Goal: Task Accomplishment & Management: Complete application form

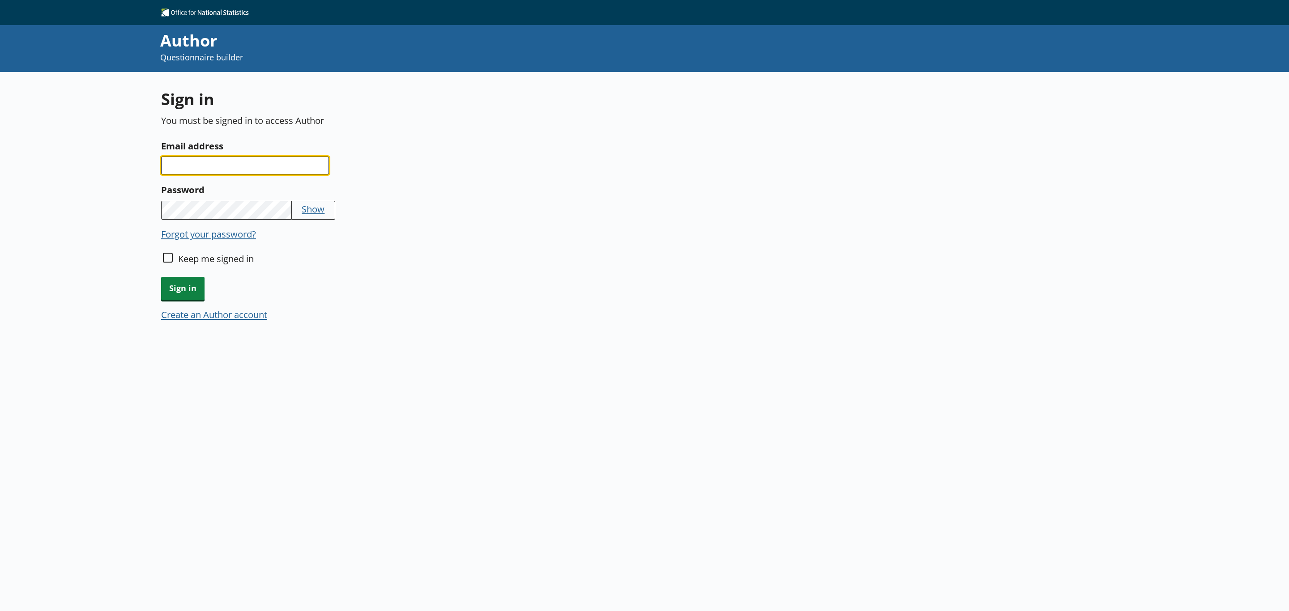
click at [246, 164] on input "Email address" at bounding box center [245, 166] width 168 height 18
click at [168, 258] on input "Keep me signed in" at bounding box center [168, 258] width 10 height 10
checkbox input "true"
click at [204, 161] on input "Email address" at bounding box center [245, 166] width 168 height 18
type input "[PERSON_NAME][EMAIL_ADDRESS][PERSON_NAME][DOMAIN_NAME]"
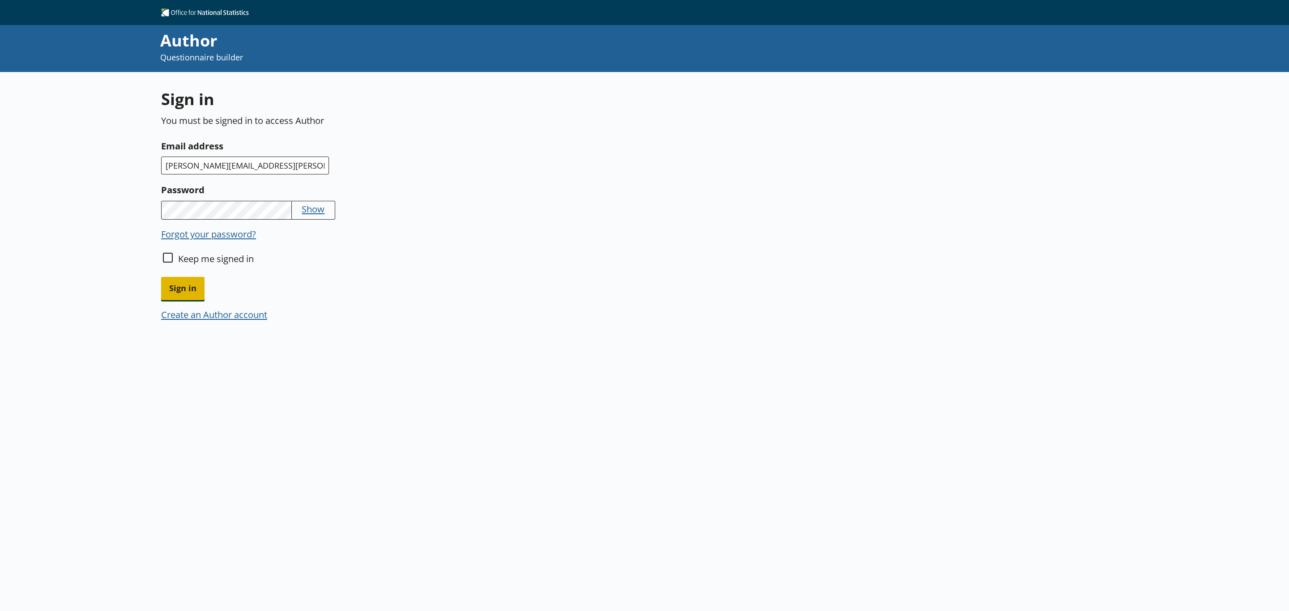
click at [180, 279] on span "Sign in" at bounding box center [182, 288] width 43 height 23
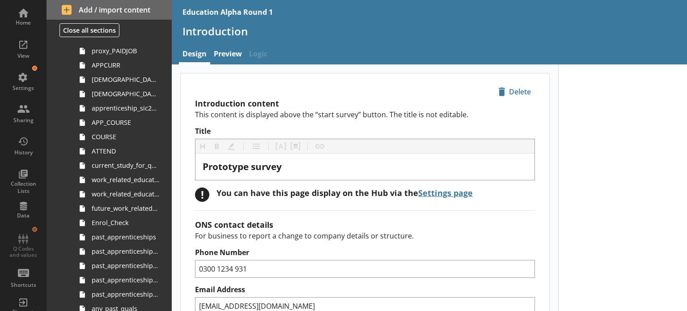
scroll to position [134, 0]
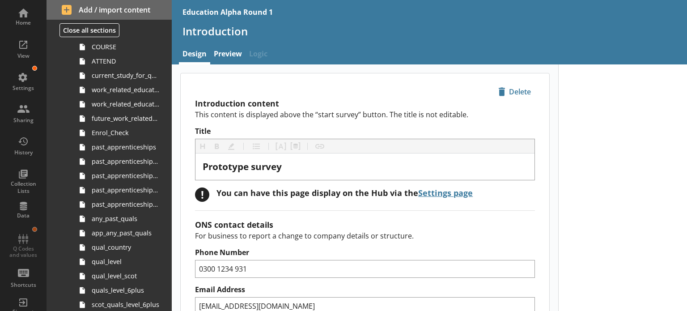
scroll to position [313, 0]
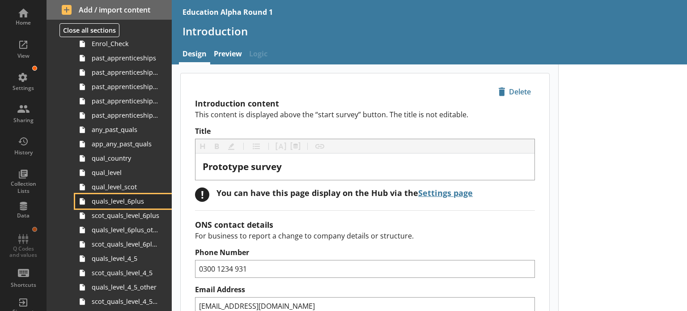
click at [129, 204] on span "quals_level_6plus" at bounding box center [126, 201] width 68 height 9
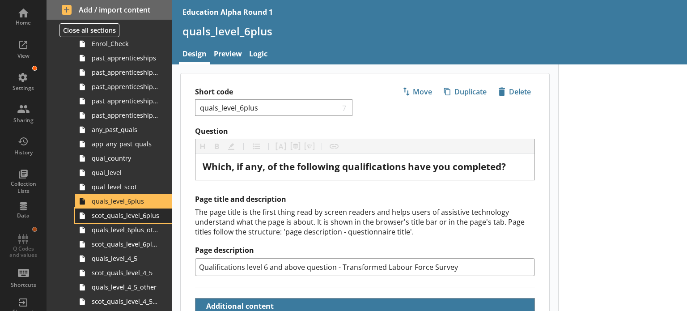
click at [122, 219] on span "scot_quals_level_6plus" at bounding box center [126, 215] width 68 height 9
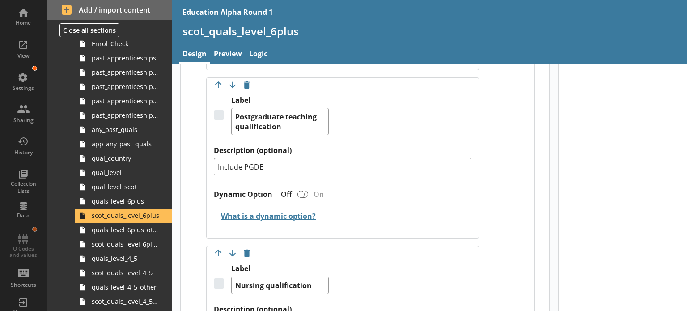
scroll to position [1077, 0]
click at [128, 232] on span "quals_level_6plus_other" at bounding box center [126, 230] width 68 height 9
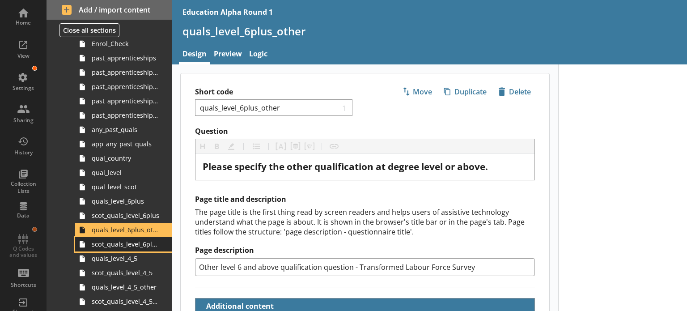
click at [123, 247] on span "scot_quals_level_6plus_other" at bounding box center [126, 244] width 68 height 9
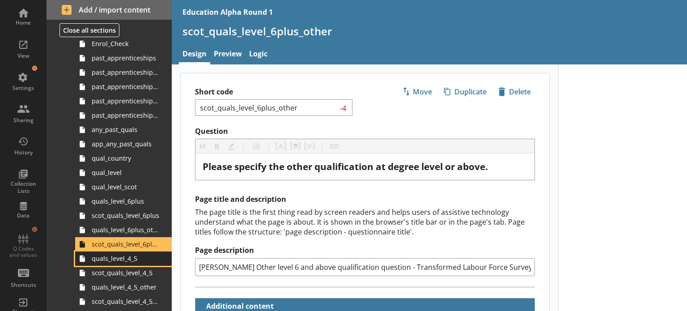
click at [127, 260] on span "quals_level_4_5" at bounding box center [126, 258] width 68 height 9
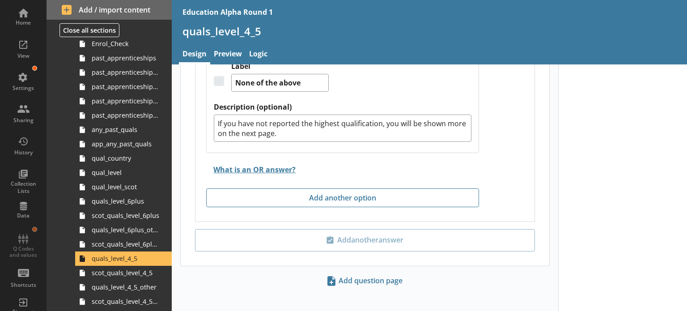
scroll to position [1853, 0]
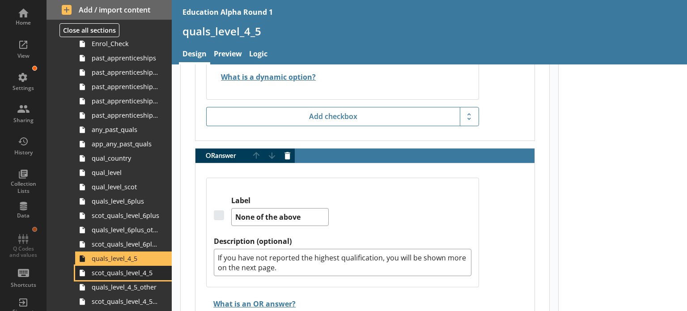
click at [139, 273] on span "scot_quals_level_4_5" at bounding box center [126, 272] width 68 height 9
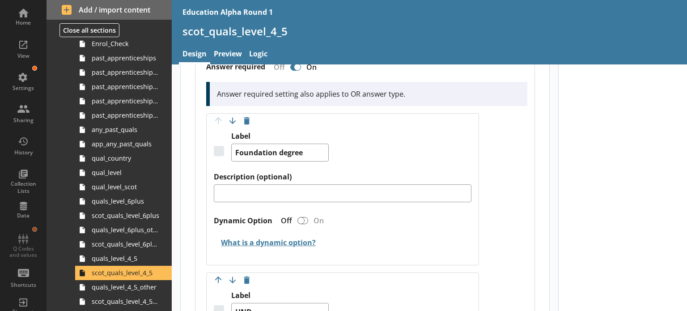
scroll to position [582, 0]
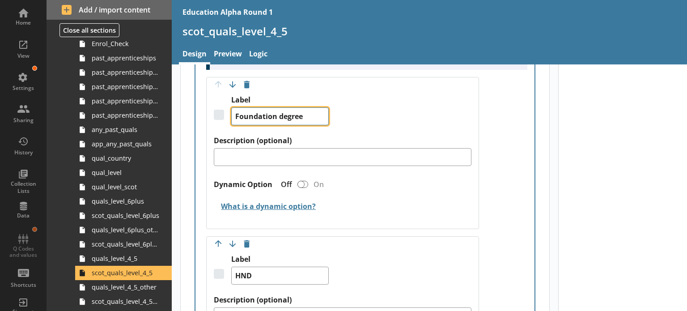
click at [282, 112] on textarea "Foundation degree" at bounding box center [280, 116] width 98 height 18
type textarea "x"
type textarea "Foundation egree"
type textarea "x"
type textarea "Foundation Degree"
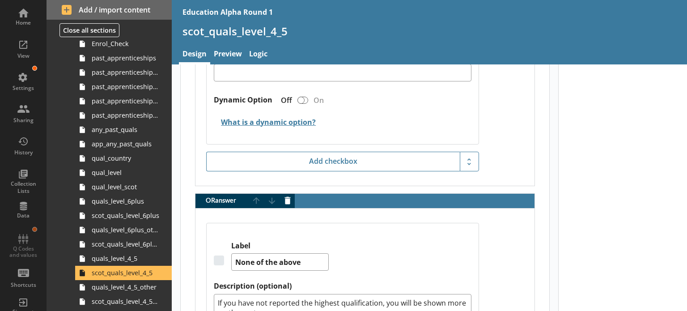
scroll to position [2327, 0]
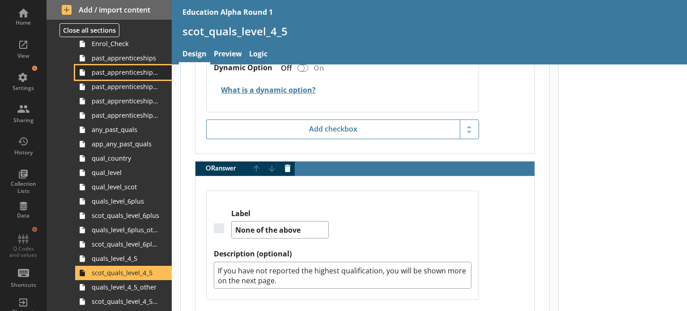
click at [116, 75] on span "past_apprenticeship_start" at bounding box center [126, 72] width 68 height 9
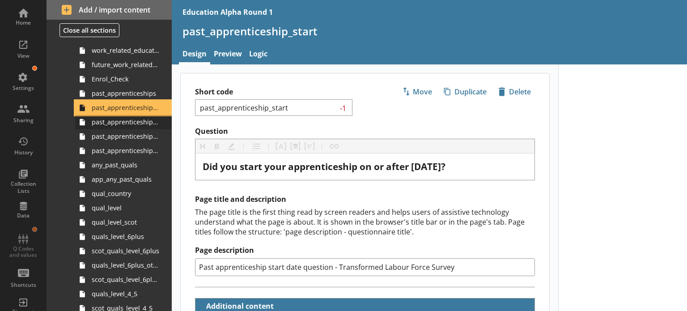
scroll to position [268, 0]
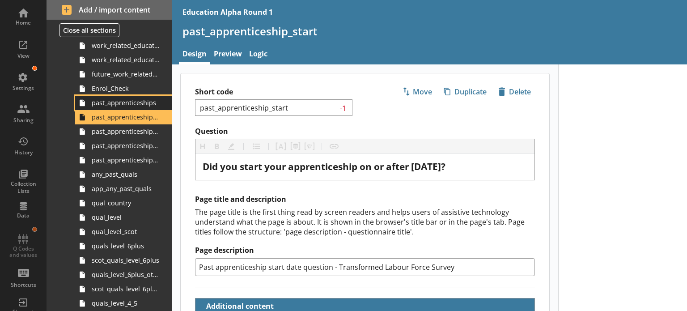
click at [116, 106] on span "past_apprenticeships" at bounding box center [126, 102] width 68 height 9
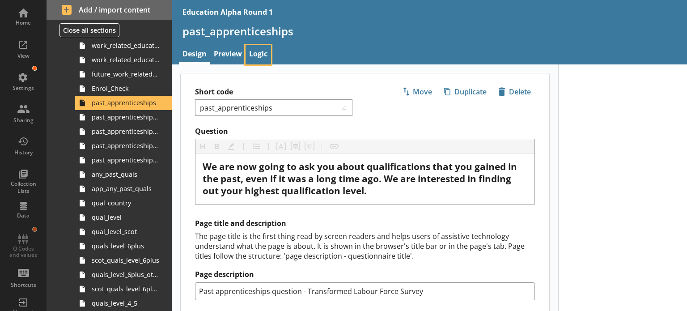
click at [256, 55] on link "Logic" at bounding box center [259, 54] width 26 height 19
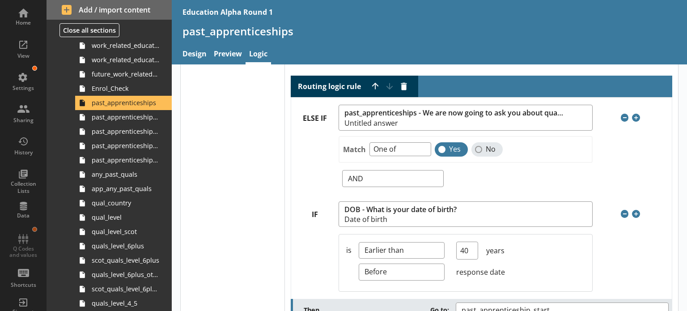
scroll to position [179, 0]
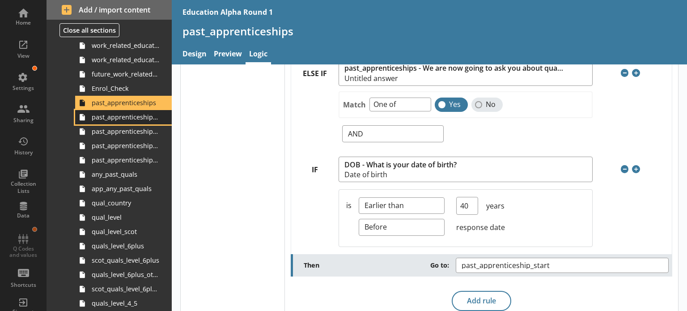
click at [123, 116] on span "past_apprenticeship_start" at bounding box center [126, 117] width 68 height 9
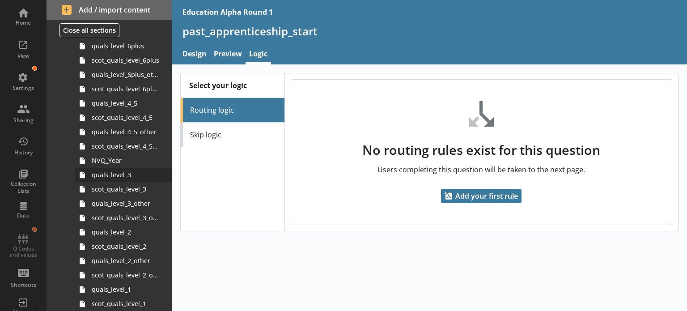
scroll to position [447, 0]
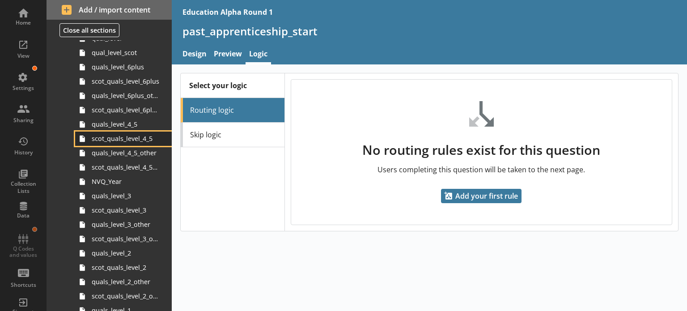
click at [123, 139] on span "scot_quals_level_4_5" at bounding box center [126, 138] width 68 height 9
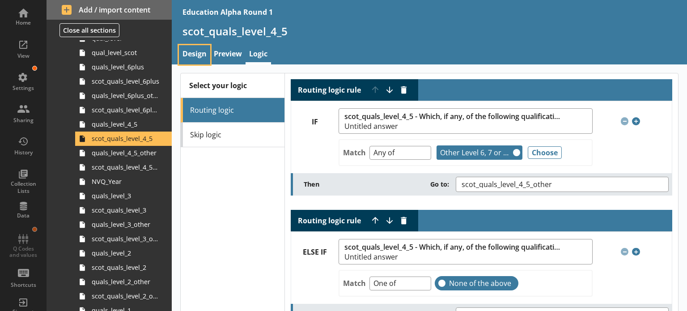
click at [197, 56] on link "Design" at bounding box center [194, 54] width 31 height 19
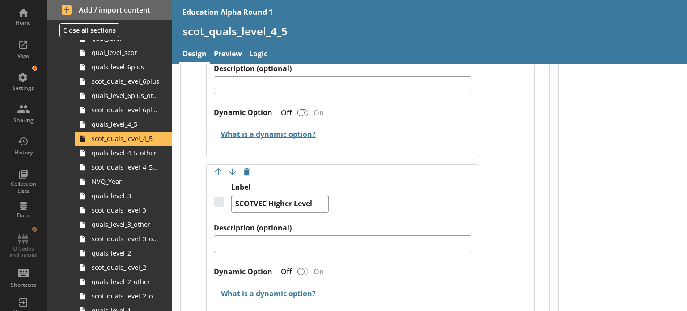
scroll to position [1969, 0]
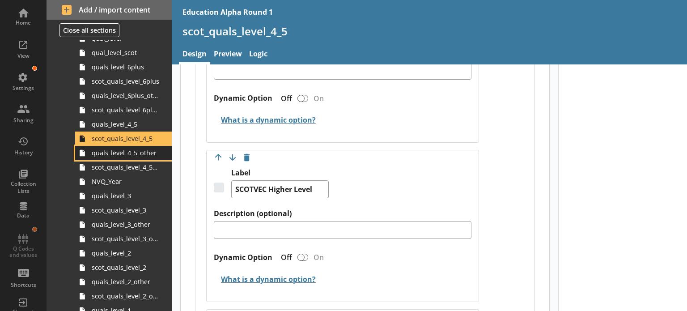
click at [113, 153] on span "quals_level_4_5_other" at bounding box center [126, 153] width 68 height 9
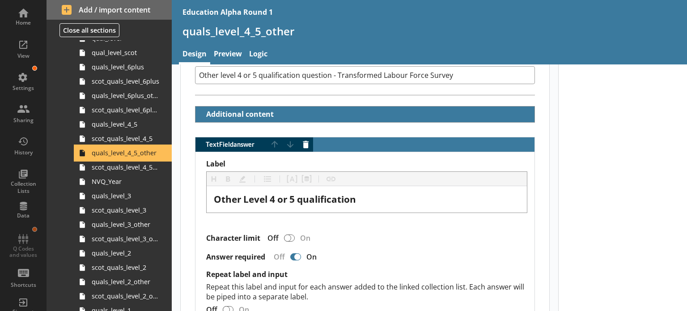
scroll to position [224, 0]
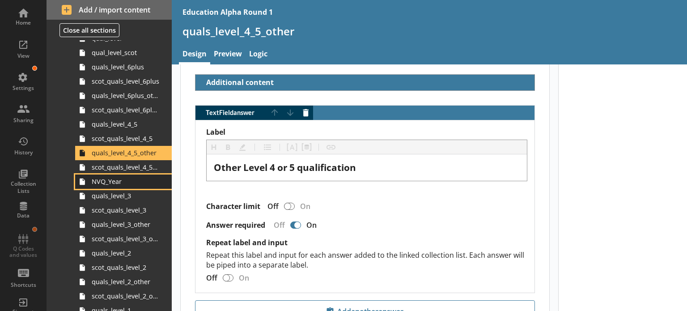
click at [135, 175] on link "NVQ_Year" at bounding box center [123, 182] width 97 height 14
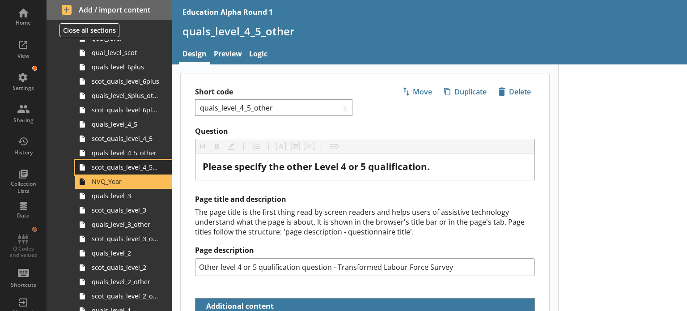
click at [134, 168] on span "scot_quals_level_4_5_other" at bounding box center [126, 167] width 68 height 9
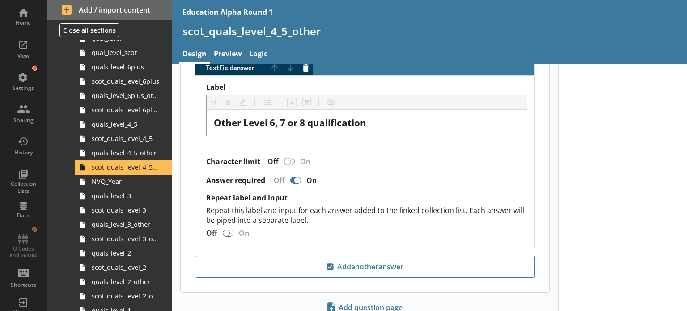
scroll to position [298, 0]
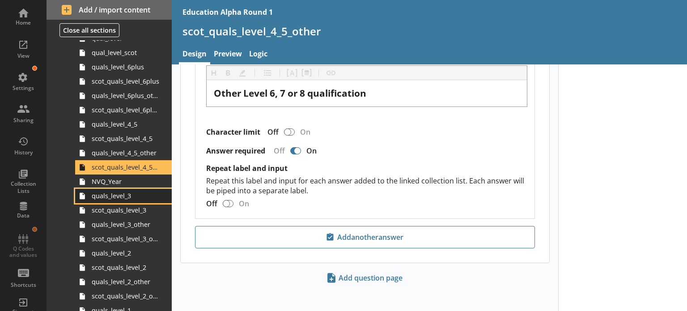
click at [119, 196] on span "quals_level_3" at bounding box center [126, 196] width 68 height 9
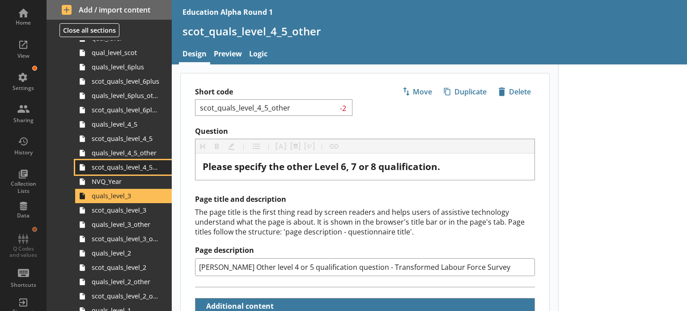
click at [113, 172] on link "scot_quals_level_4_5_other" at bounding box center [123, 167] width 97 height 14
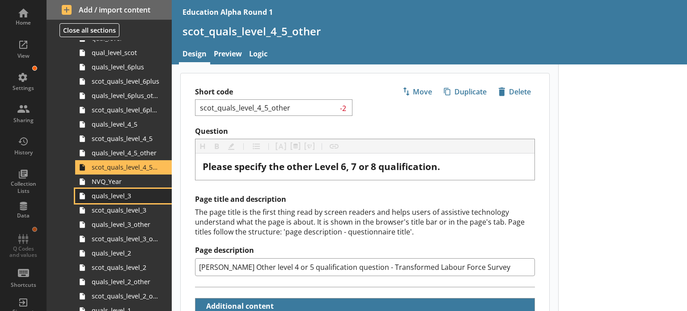
click at [117, 199] on span "quals_level_3" at bounding box center [126, 196] width 68 height 9
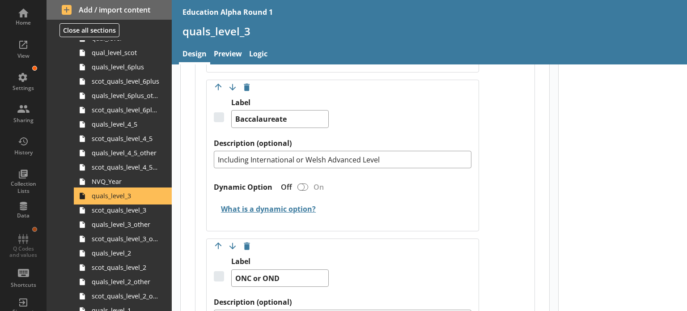
scroll to position [1043, 0]
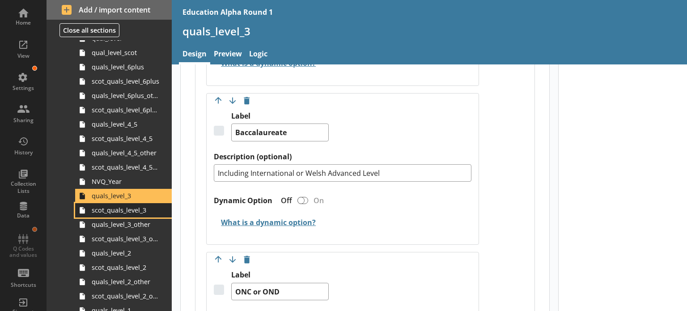
click at [141, 209] on span "scot_quals_level_3" at bounding box center [126, 210] width 68 height 9
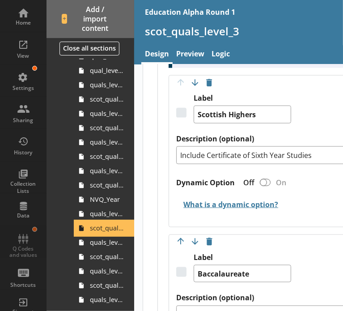
scroll to position [597, 0]
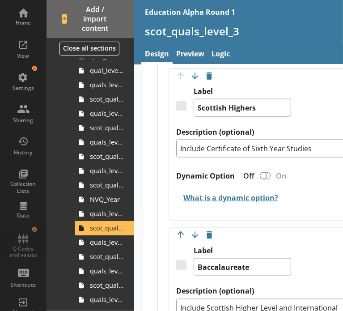
click at [328, 98] on div "Label Scottish Highers" at bounding box center [269, 107] width 186 height 41
click at [329, 95] on div "Label Scottish Highers" at bounding box center [269, 107] width 186 height 41
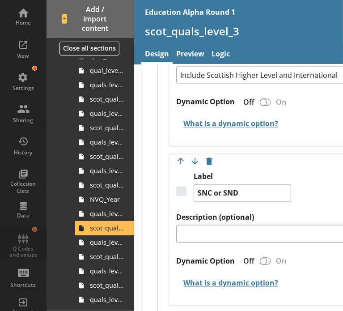
scroll to position [830, 0]
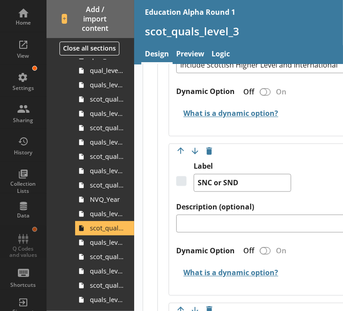
click at [304, 183] on div "Label SNC or SND" at bounding box center [269, 182] width 186 height 41
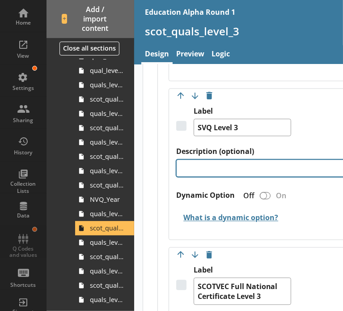
scroll to position [1045, 0]
click at [331, 217] on h2 "What is a dynamic option?" at bounding box center [269, 218] width 186 height 21
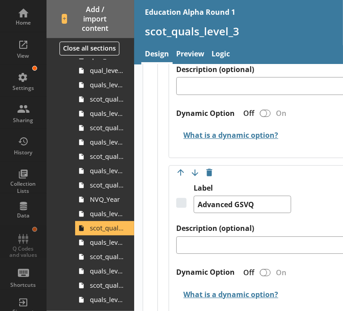
scroll to position [1295, 0]
click at [319, 153] on div "Move answer up Move answer down Delete option Label SCOTVEC Full National Certi…" at bounding box center [269, 77] width 201 height 162
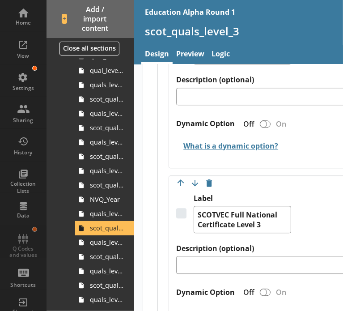
scroll to position [1116, 0]
click at [316, 119] on div "Move answer up Move answer down Delete option Label SVQ Level 3 Description (op…" at bounding box center [269, 96] width 186 height 123
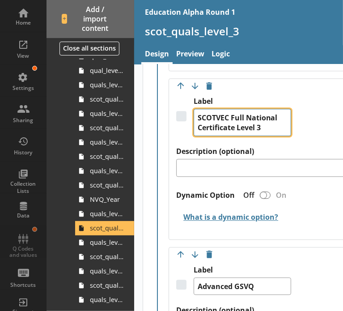
scroll to position [1224, 0]
click at [221, 126] on textarea "SCOTVEC Full National Certificate Level 3" at bounding box center [243, 122] width 98 height 27
drag, startPoint x: 196, startPoint y: 122, endPoint x: 268, endPoint y: 130, distance: 72.9
click at [268, 130] on textarea "SCOTVEC Full National Certificate Level 3" at bounding box center [243, 122] width 98 height 27
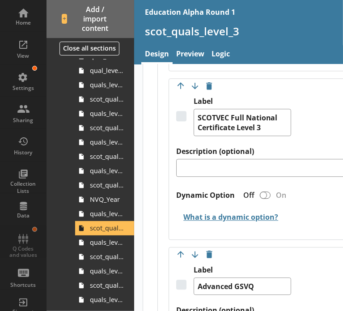
click at [312, 213] on h2 "What is a dynamic option?" at bounding box center [269, 217] width 186 height 21
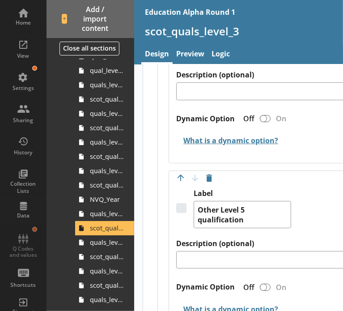
scroll to position [1618, 0]
click at [284, 159] on div "Move answer up Move answer down Delete option Label City and Guilds Advanced Cr…" at bounding box center [269, 83] width 201 height 162
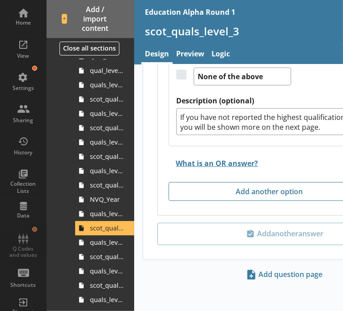
scroll to position [1994, 0]
click at [321, 89] on div "Label None of the above" at bounding box center [269, 75] width 186 height 41
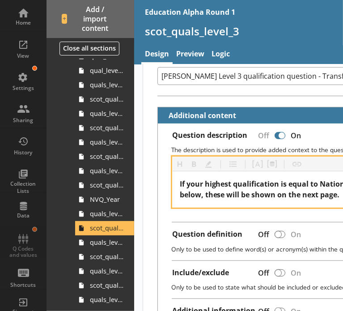
scroll to position [187, 0]
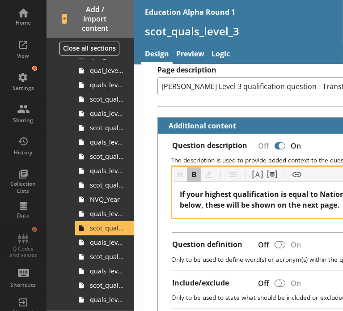
click at [307, 193] on span "If your highest qualification is equal to National 5s and below, these will be …" at bounding box center [279, 199] width 199 height 21
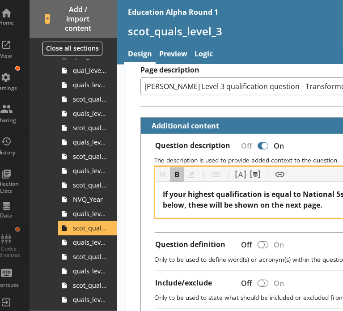
scroll to position [0, 19]
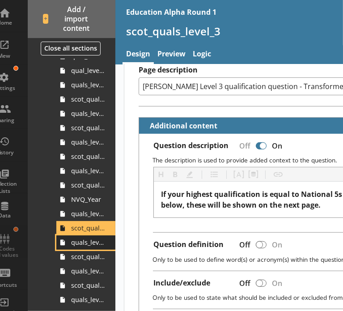
click at [84, 244] on span "quals_level_3_other" at bounding box center [88, 242] width 34 height 9
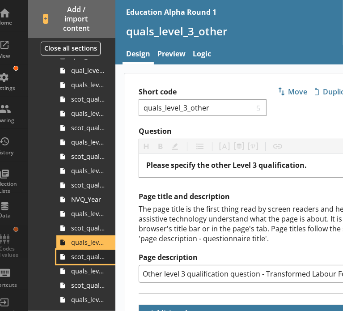
click at [81, 253] on span "scot_quals_level_3_other" at bounding box center [88, 256] width 34 height 9
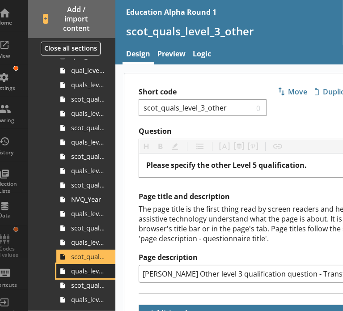
click at [80, 267] on span "quals_level_2" at bounding box center [88, 271] width 34 height 9
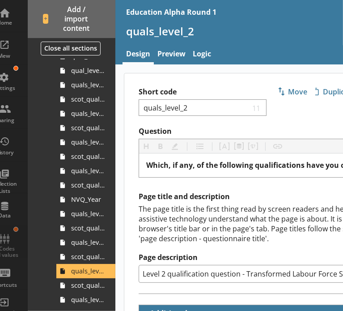
click at [290, 199] on h2 "Page title and description" at bounding box center [266, 196] width 255 height 9
click at [309, 232] on div "The page title is the first thing read by screen readers and helps users of ass…" at bounding box center [266, 223] width 255 height 39
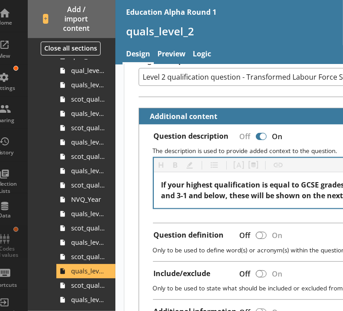
scroll to position [186, 0]
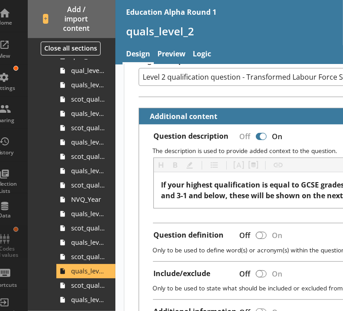
click at [292, 235] on div "Question description Off On The description is used to provide added context to…" at bounding box center [266, 232] width 255 height 217
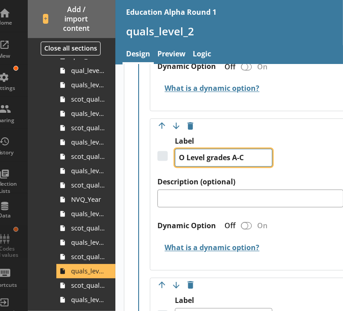
scroll to position [884, 0]
click at [267, 157] on textarea "O Level grades A-C" at bounding box center [224, 158] width 98 height 18
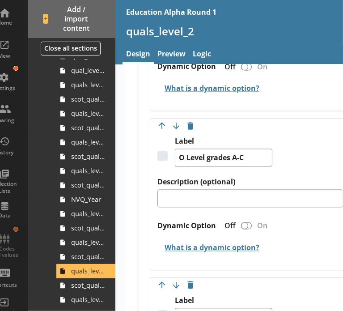
click at [315, 164] on div "Label O Level grades A-C" at bounding box center [251, 157] width 186 height 41
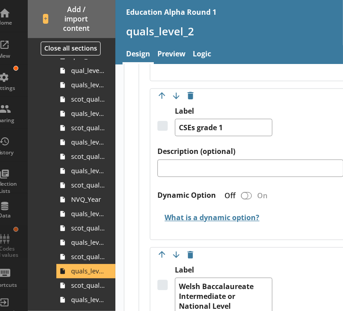
scroll to position [1063, 0]
click at [319, 128] on div "Label CSEs grade 1" at bounding box center [251, 126] width 186 height 41
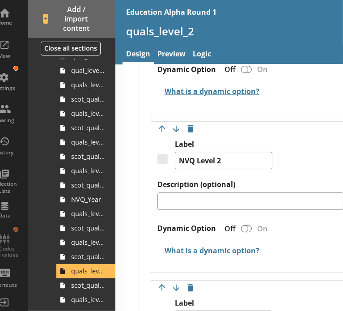
scroll to position [1367, 0]
click at [300, 133] on div "Move answer up Move answer down Delete option Label 5 or more GCSEs grades A*-C…" at bounding box center [250, 183] width 201 height 1790
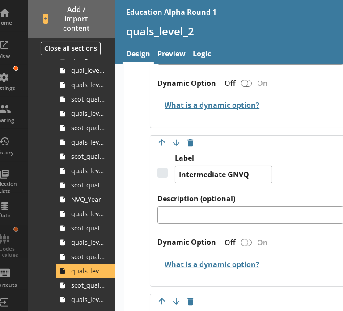
scroll to position [1672, 0]
click at [299, 173] on div "Label Intermediate GNVQ" at bounding box center [251, 173] width 186 height 41
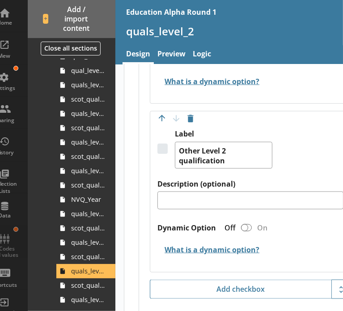
scroll to position [2173, 0]
click at [317, 179] on div "Label Other Level 2 qualification" at bounding box center [251, 154] width 186 height 50
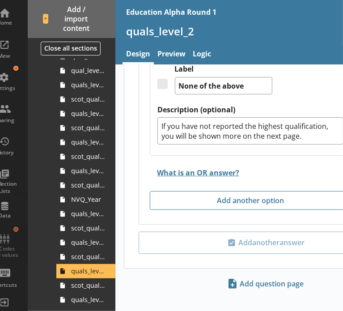
scroll to position [2477, 0]
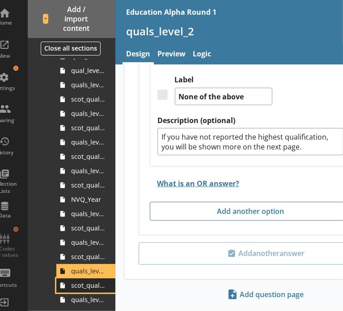
click at [83, 284] on span "scot_quals_level_2" at bounding box center [88, 285] width 34 height 9
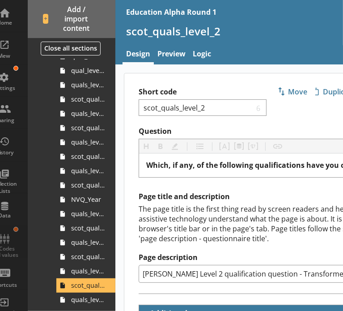
click at [313, 116] on div "Short code scot_quals_level_2 6 Move icon-copy Duplicate icon-delete Created wi…" at bounding box center [266, 99] width 284 height 53
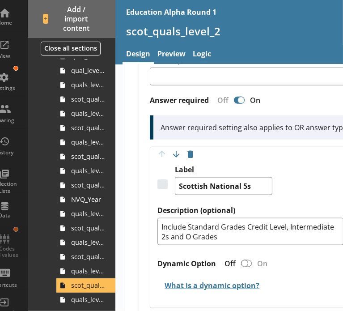
scroll to position [508, 0]
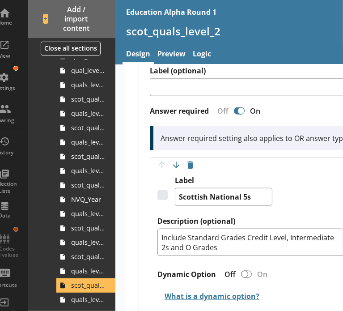
click at [299, 179] on div "Label Scottish National 5s" at bounding box center [251, 196] width 186 height 41
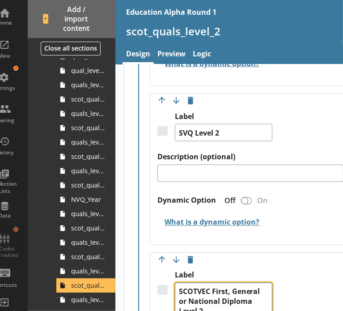
scroll to position [741, 0]
drag, startPoint x: 209, startPoint y: 307, endPoint x: 177, endPoint y: 286, distance: 38.2
click at [177, 286] on textarea "SCOTVEC First, General or National Diploma Level 2" at bounding box center [224, 301] width 98 height 37
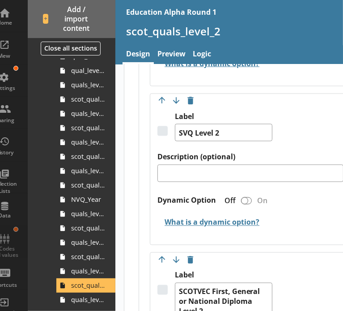
click at [314, 139] on div "Label SVQ Level 2" at bounding box center [251, 132] width 186 height 41
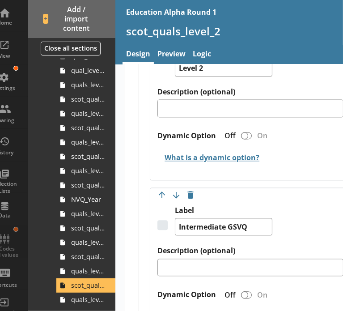
scroll to position [974, 0]
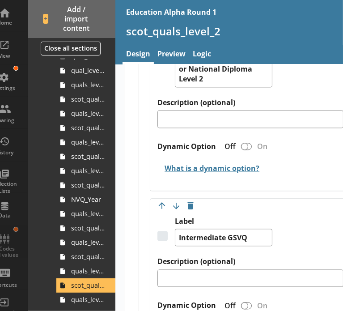
click at [277, 177] on div "Move answer up Move answer down Delete option Label SCOTVEC First, General or N…" at bounding box center [250, 105] width 201 height 171
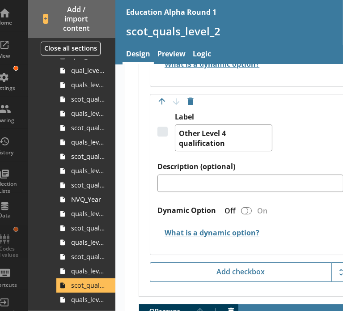
scroll to position [1385, 0]
click at [294, 136] on div "Label Other Level 4 qualification" at bounding box center [251, 137] width 186 height 50
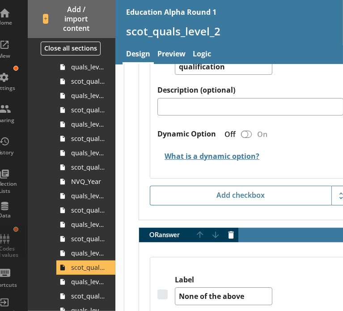
scroll to position [472, 0]
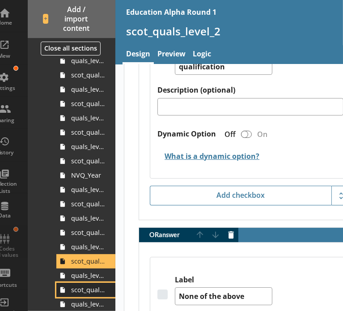
click at [84, 292] on span "scot_quals_level_2_other" at bounding box center [88, 289] width 34 height 9
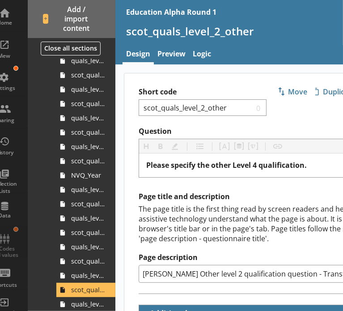
click at [294, 218] on div "The page title is the first thing read by screen readers and helps users of ass…" at bounding box center [266, 223] width 255 height 39
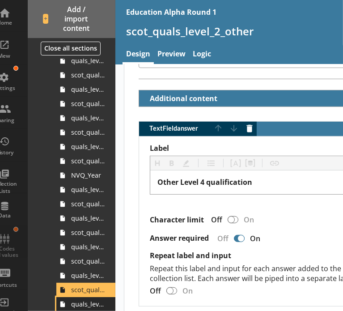
scroll to position [213, 0]
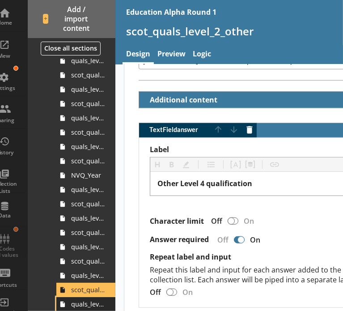
click at [82, 307] on span "quals_level_1" at bounding box center [88, 304] width 34 height 9
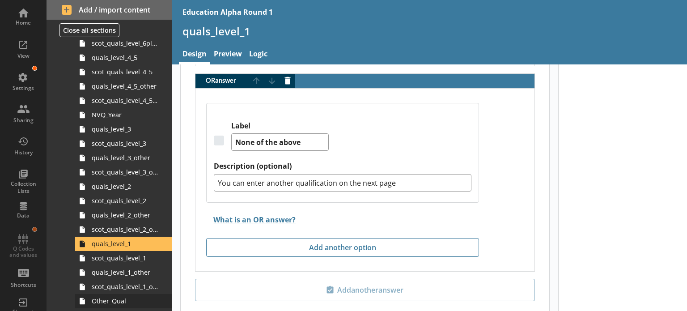
scroll to position [561, 0]
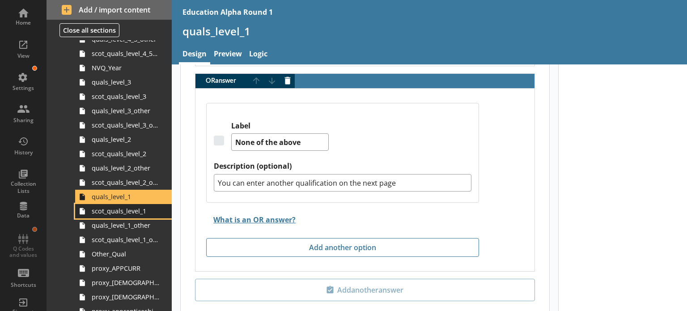
click at [128, 213] on span "scot_quals_level_1" at bounding box center [126, 211] width 68 height 9
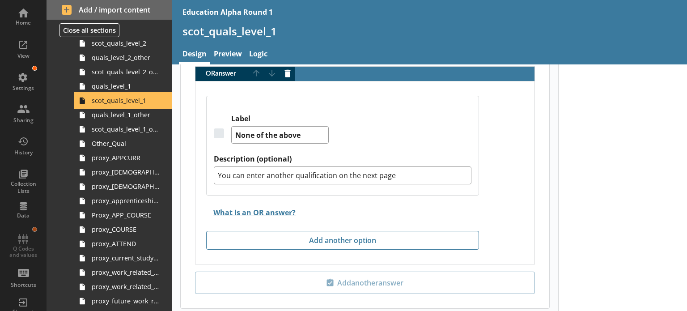
scroll to position [695, 0]
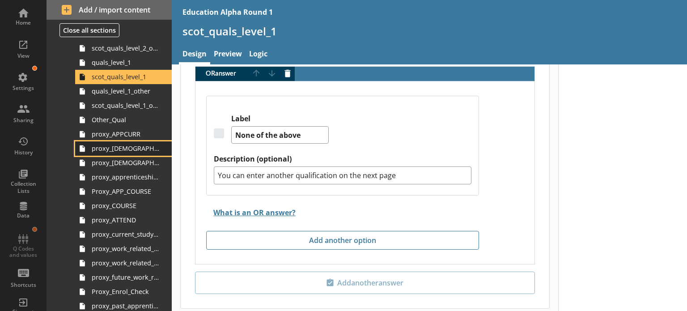
click at [132, 152] on link "proxy_[DEMOGRAPHIC_DATA]_main_job" at bounding box center [123, 148] width 97 height 14
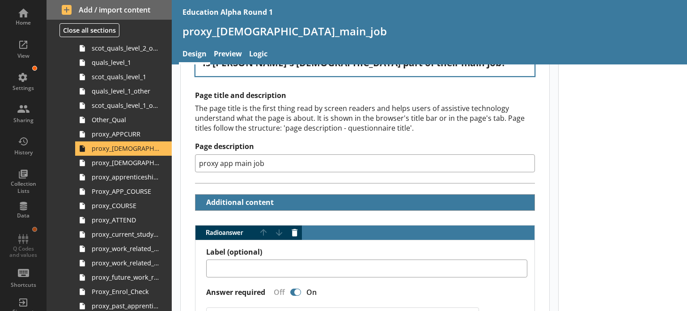
scroll to position [134, 0]
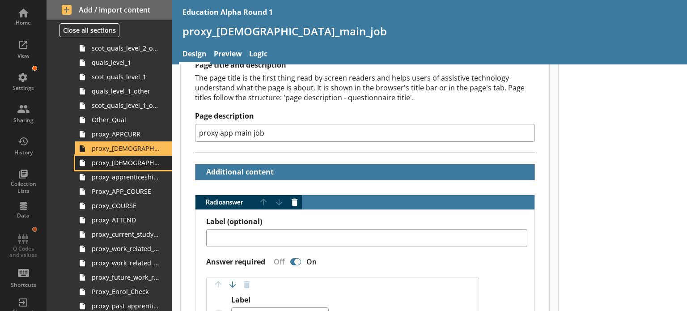
click at [111, 161] on span "proxy_[DEMOGRAPHIC_DATA]_soc2020_job_title" at bounding box center [126, 162] width 68 height 9
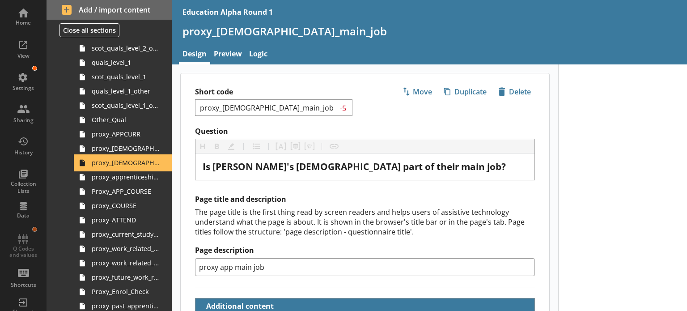
type textarea "x"
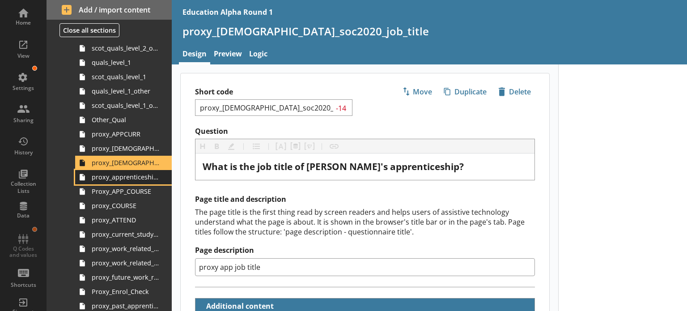
click at [115, 177] on span "proxy_apprenticeship_sic2007_industry" at bounding box center [126, 177] width 68 height 9
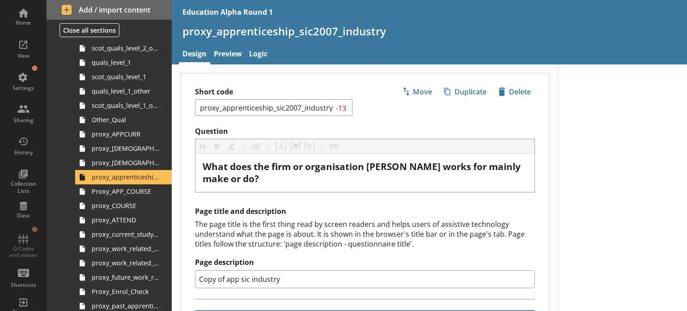
click at [229, 282] on input "Copy of app sic industry" at bounding box center [365, 279] width 340 height 18
drag, startPoint x: 227, startPoint y: 277, endPoint x: 189, endPoint y: 272, distance: 38.0
click at [189, 272] on div "Page title and description The page title is the first thing read by screen rea…" at bounding box center [365, 253] width 369 height 92
type input "proxyapp sic industry"
click at [375, 238] on div "The page title is the first thing read by screen readers and helps users of ass…" at bounding box center [365, 234] width 340 height 30
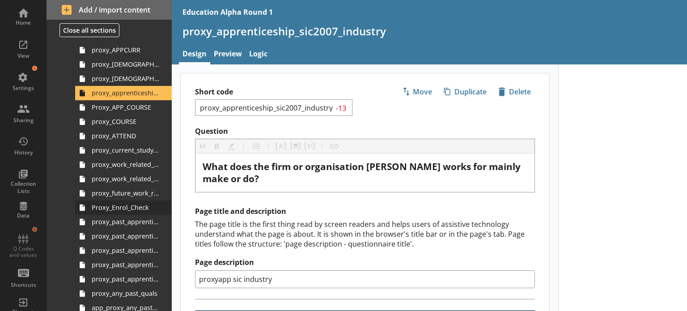
scroll to position [785, 0]
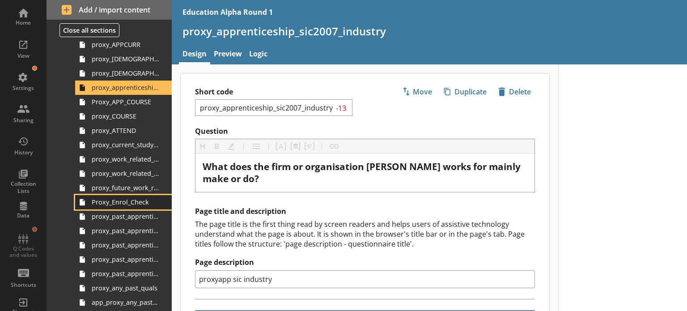
click at [126, 202] on span "Proxy_Enrol_Check" at bounding box center [126, 202] width 68 height 9
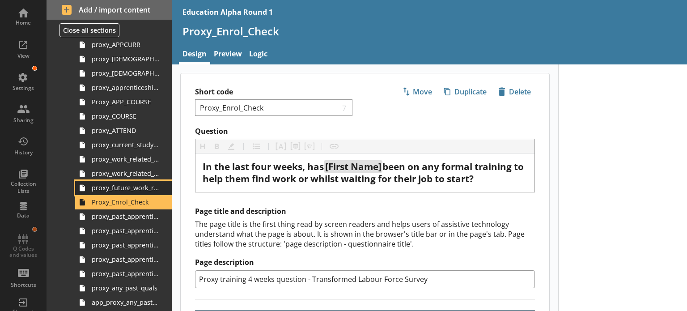
click at [126, 186] on span "proxy_future_work_related_education_3months" at bounding box center [126, 187] width 68 height 9
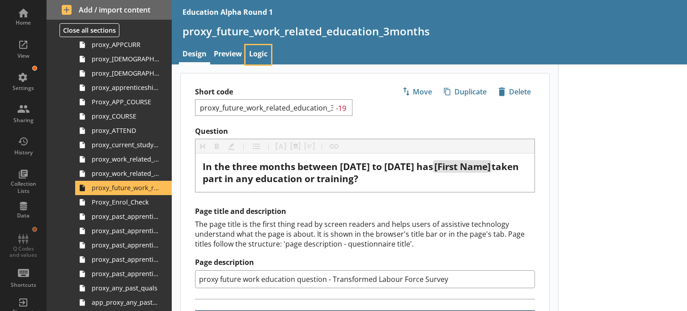
click at [261, 59] on link "Logic" at bounding box center [259, 54] width 26 height 19
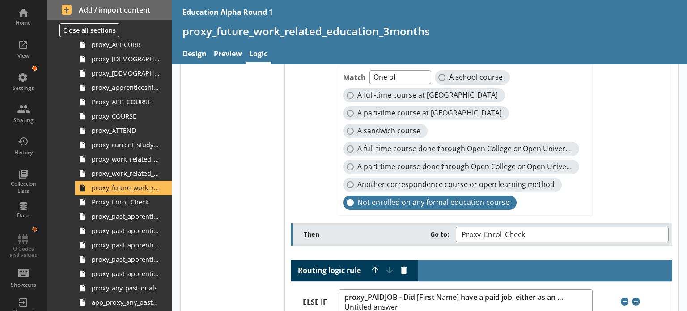
scroll to position [268, 0]
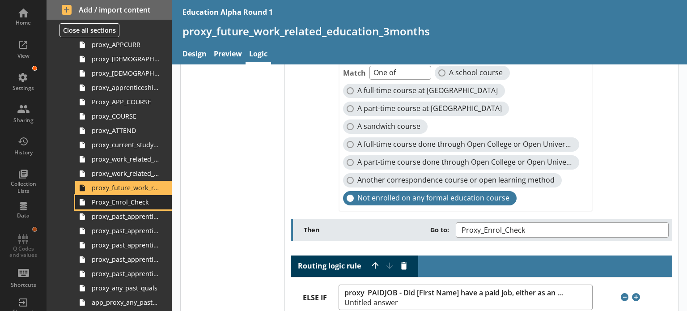
click at [119, 201] on span "Proxy_Enrol_Check" at bounding box center [126, 202] width 68 height 9
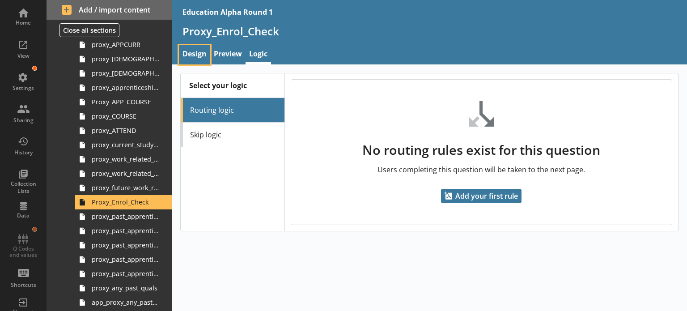
click at [189, 55] on link "Design" at bounding box center [194, 54] width 31 height 19
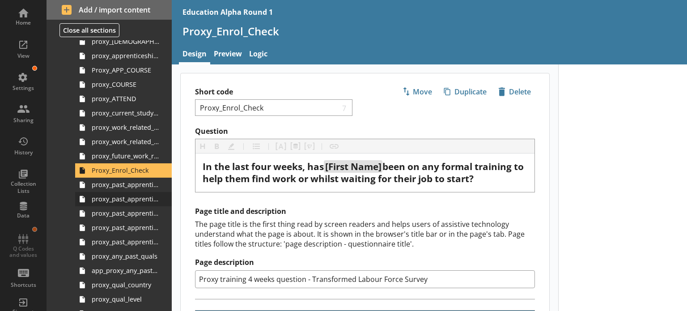
scroll to position [874, 0]
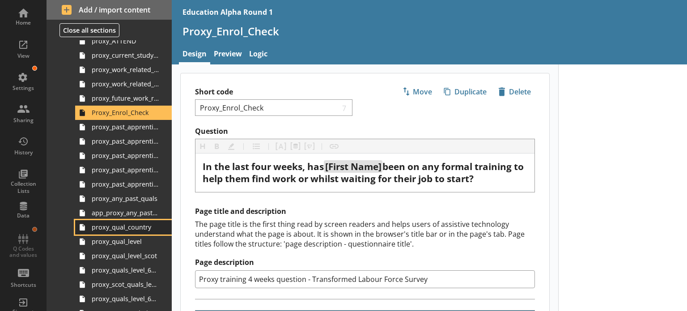
click at [122, 229] on span "proxy_qual_country" at bounding box center [126, 227] width 68 height 9
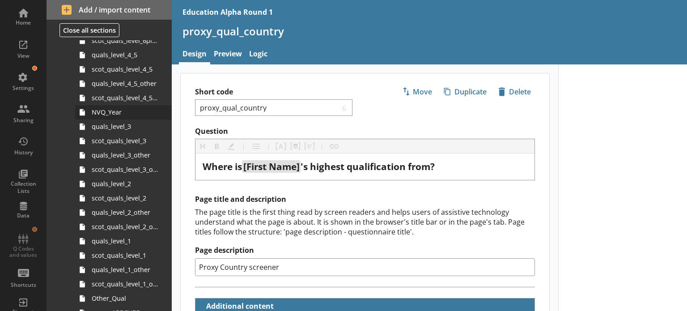
scroll to position [516, 0]
click at [123, 132] on link "quals_level_3" at bounding box center [123, 127] width 97 height 14
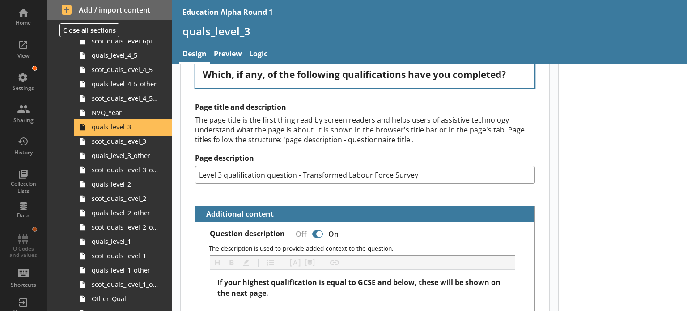
type textarea "x"
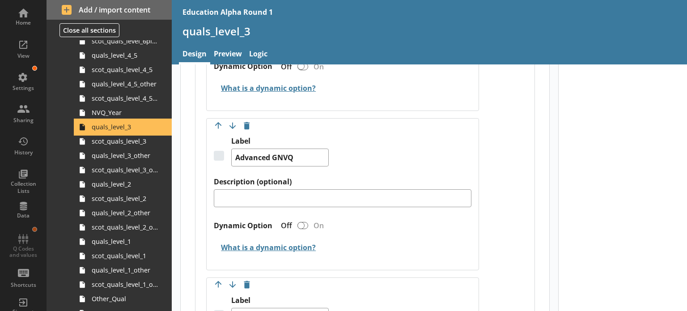
scroll to position [1656, 0]
